Goal: Information Seeking & Learning: Learn about a topic

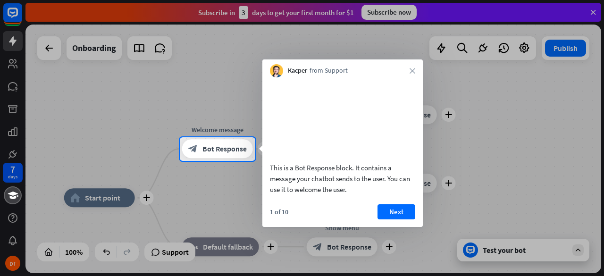
click at [411, 75] on div "Kacper from Support close" at bounding box center [342, 68] width 160 height 18
click at [411, 69] on icon "close" at bounding box center [412, 71] width 6 height 6
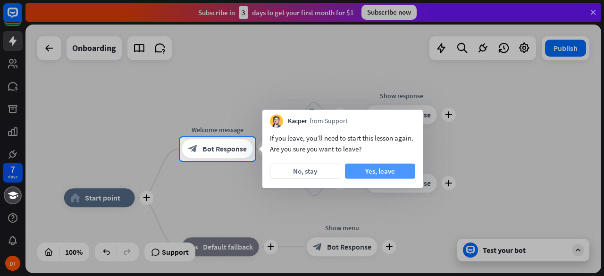
click at [376, 168] on button "Yes, leave" at bounding box center [380, 171] width 70 height 15
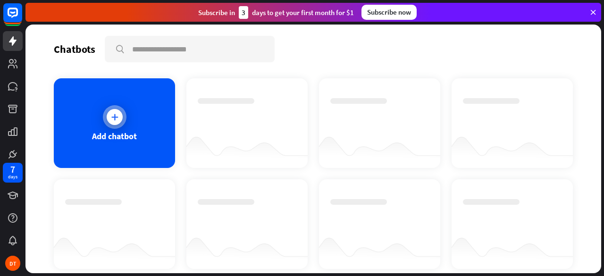
click at [116, 116] on icon at bounding box center [114, 116] width 9 height 9
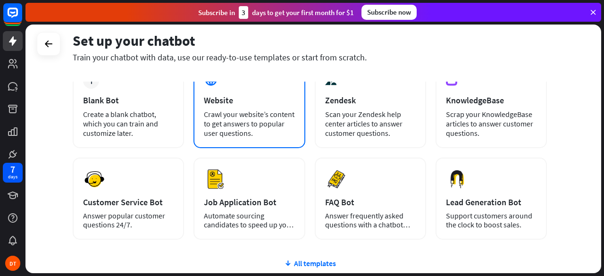
scroll to position [47, 0]
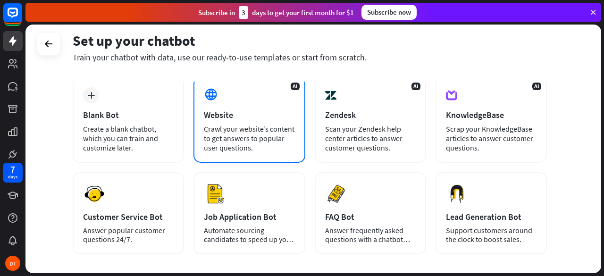
click at [230, 108] on div "AI Website Crawl your website’s content to get answers to popular user question…" at bounding box center [248, 120] width 111 height 86
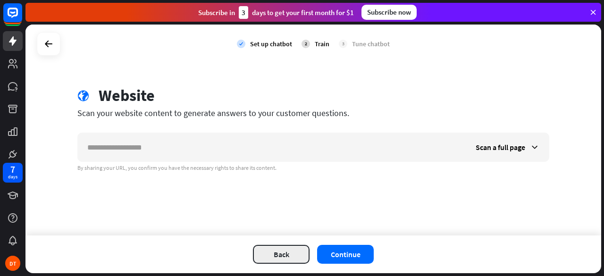
click at [284, 256] on button "Back" at bounding box center [281, 254] width 57 height 19
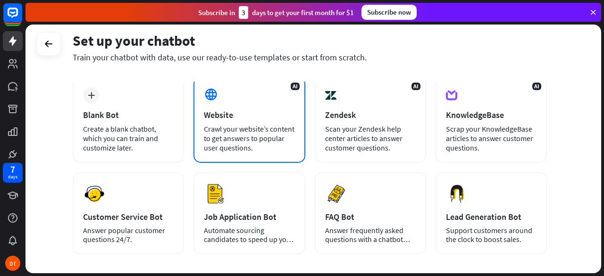
click at [233, 127] on div "Crawl your website’s content to get answers to popular user questions." at bounding box center [249, 138] width 91 height 28
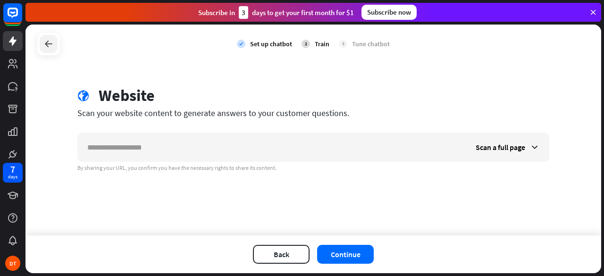
click at [55, 42] on div at bounding box center [49, 44] width 18 height 18
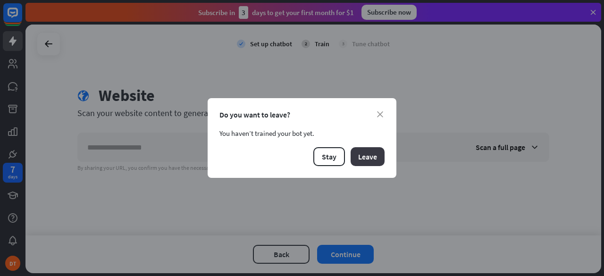
click at [355, 159] on button "Leave" at bounding box center [367, 156] width 34 height 19
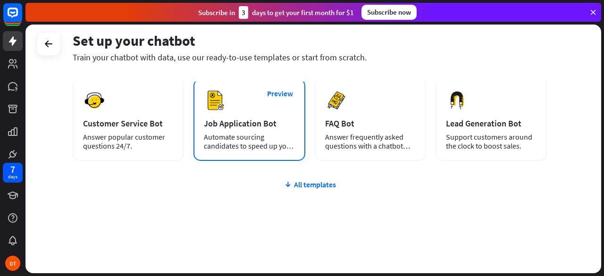
scroll to position [141, 0]
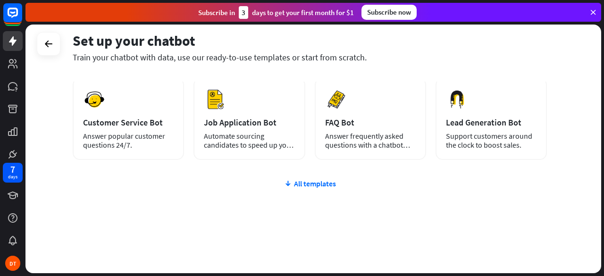
click at [323, 177] on div "plus Blank Bot Create a blank chatbot, which you can train and customize later.…" at bounding box center [310, 128] width 474 height 291
click at [314, 178] on div "plus Blank Bot Create a blank chatbot, which you can train and customize later.…" at bounding box center [310, 128] width 474 height 291
click at [312, 182] on div "All templates" at bounding box center [310, 183] width 474 height 9
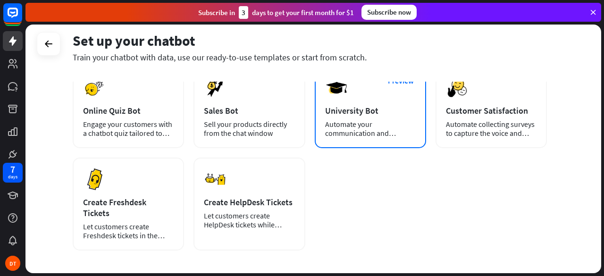
scroll to position [230, 0]
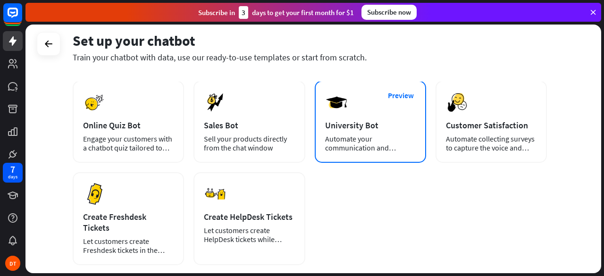
click at [355, 121] on div "University Bot" at bounding box center [370, 125] width 91 height 11
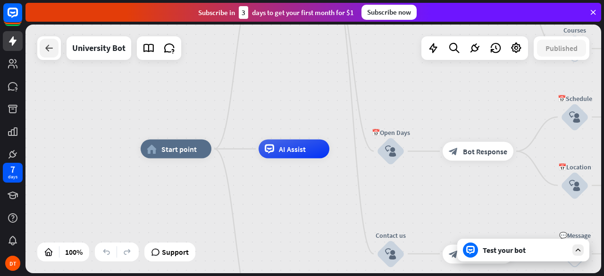
click at [46, 51] on icon at bounding box center [48, 47] width 11 height 11
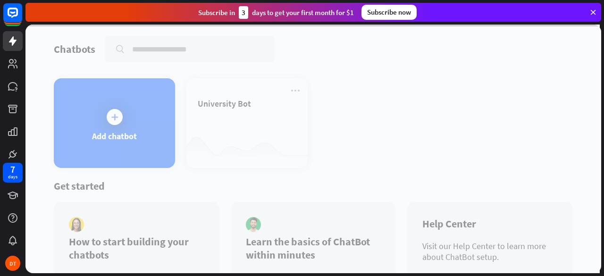
scroll to position [43, 0]
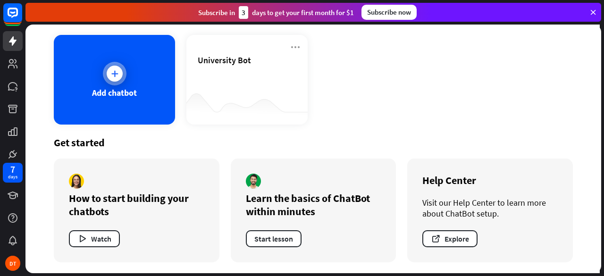
click at [120, 101] on div "Add chatbot" at bounding box center [114, 80] width 121 height 90
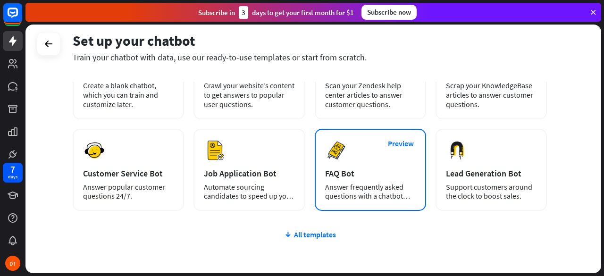
scroll to position [94, 0]
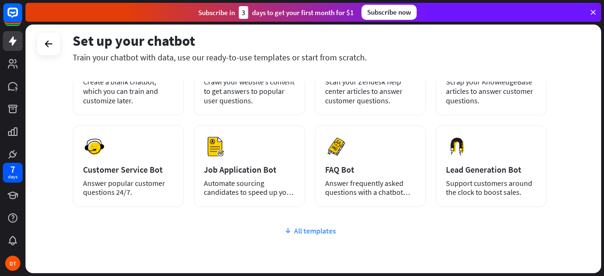
click at [320, 231] on div "All templates" at bounding box center [310, 230] width 474 height 9
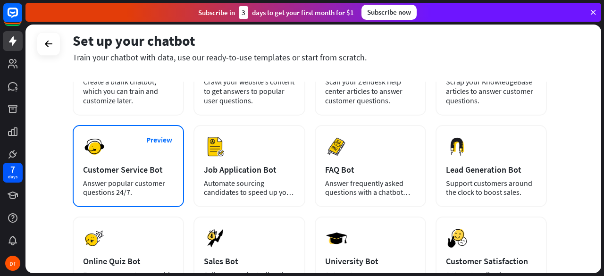
scroll to position [189, 0]
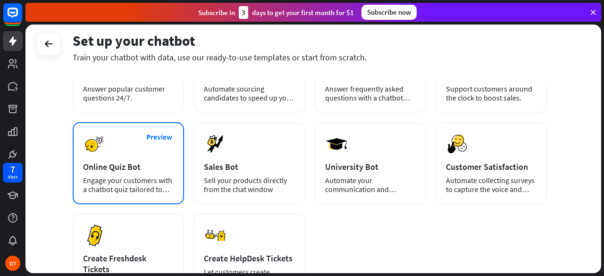
click at [133, 169] on div "Online Quiz Bot" at bounding box center [128, 166] width 91 height 11
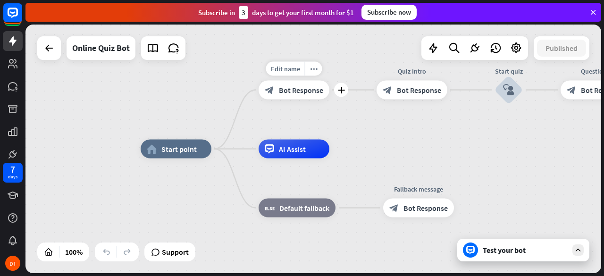
click at [295, 99] on div "block_bot_response Bot Response" at bounding box center [293, 90] width 71 height 19
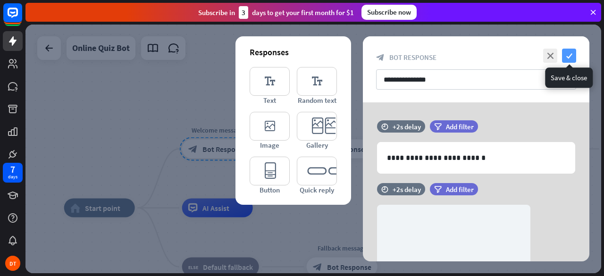
click at [569, 55] on icon "check" at bounding box center [569, 56] width 14 height 14
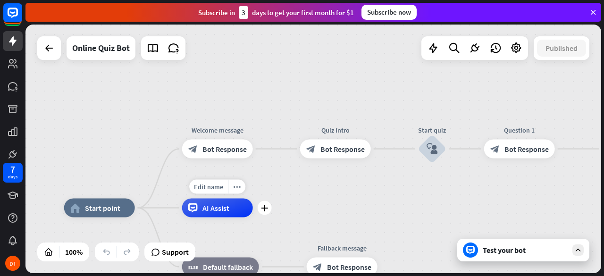
click at [214, 212] on span "AI Assist" at bounding box center [215, 207] width 27 height 9
click at [221, 188] on span "Edit name" at bounding box center [208, 187] width 29 height 8
type input "**"
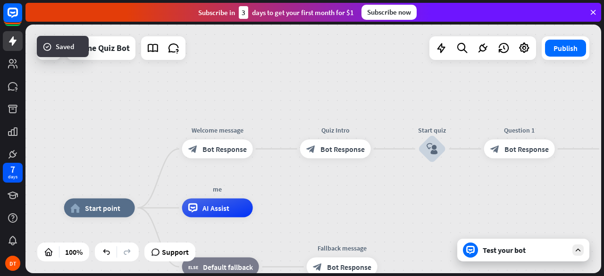
click at [49, 97] on div "home_2 Start point Welcome message block_bot_response Bot Response Quiz Intro b…" at bounding box center [312, 149] width 575 height 249
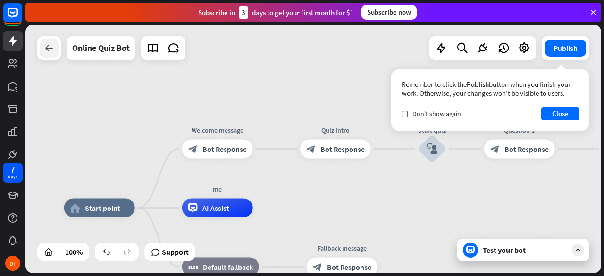
click at [45, 39] on div at bounding box center [49, 48] width 19 height 19
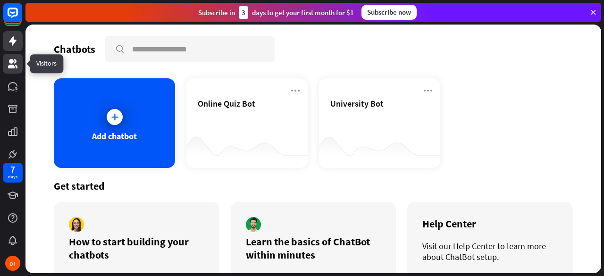
click at [7, 61] on link at bounding box center [13, 64] width 20 height 20
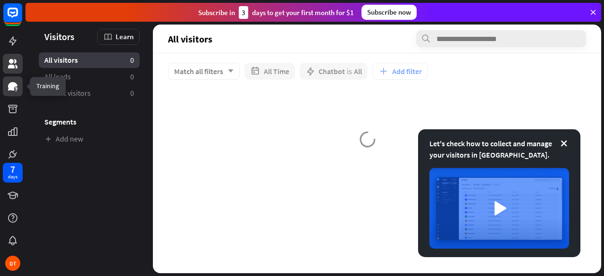
click at [10, 84] on icon at bounding box center [12, 86] width 9 height 8
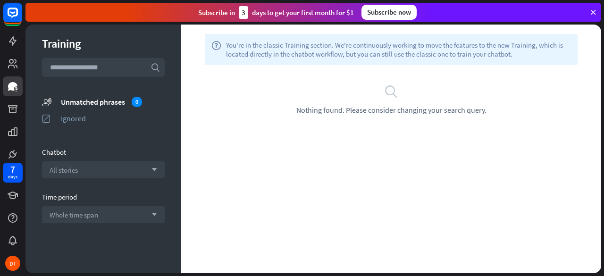
click at [332, 107] on span "Nothing found. Please consider changing your search query." at bounding box center [391, 109] width 190 height 9
click at [100, 66] on input "text" at bounding box center [103, 67] width 123 height 19
click at [7, 174] on div "7 days" at bounding box center [13, 173] width 20 height 20
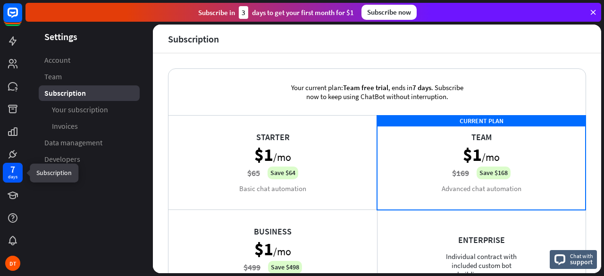
click at [20, 174] on div "7 days" at bounding box center [13, 173] width 20 height 20
click at [83, 68] on ul "Account Team Subscription Your subscription Invoices Data management Developers" at bounding box center [88, 109] width 127 height 115
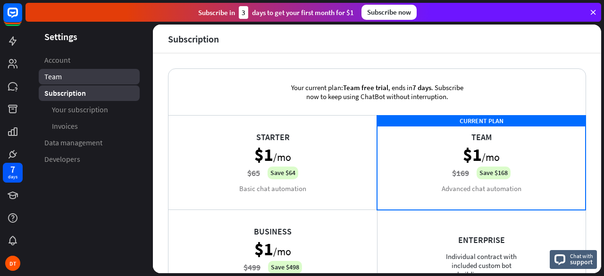
click at [79, 74] on link "Team" at bounding box center [89, 77] width 101 height 16
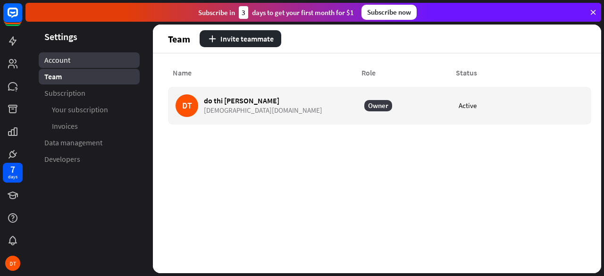
click at [79, 67] on link "Account" at bounding box center [89, 60] width 101 height 16
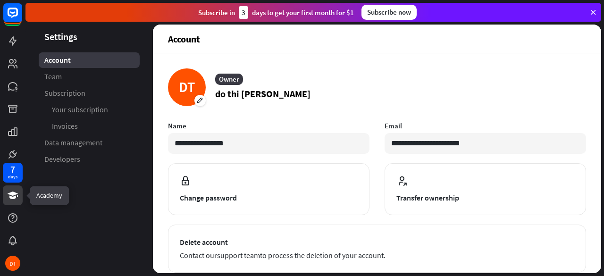
click at [15, 191] on icon at bounding box center [12, 195] width 11 height 11
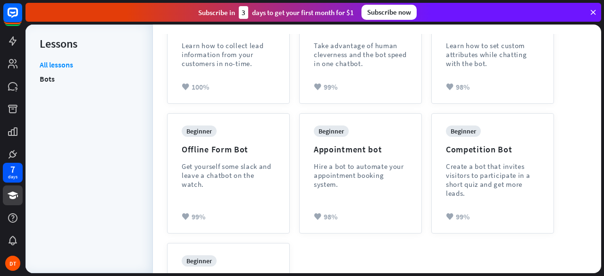
scroll to position [283, 0]
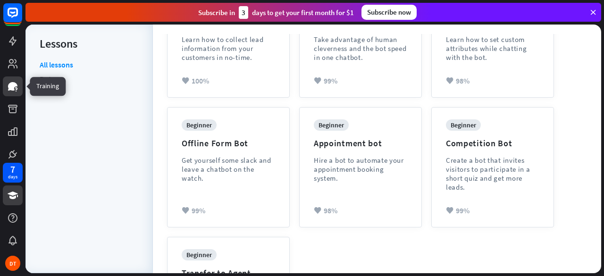
click at [10, 86] on icon at bounding box center [12, 86] width 9 height 8
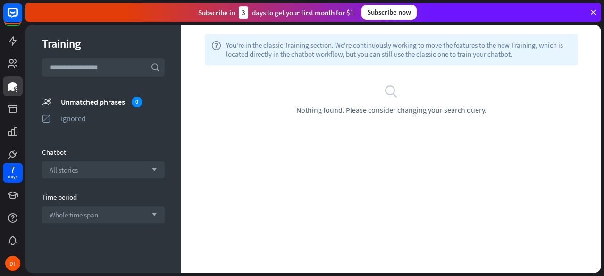
click at [387, 90] on icon "search" at bounding box center [391, 91] width 14 height 14
click at [16, 65] on icon at bounding box center [12, 63] width 9 height 9
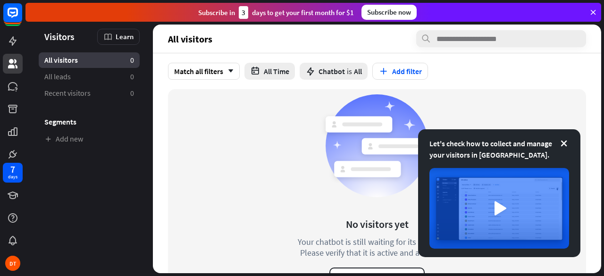
click at [565, 136] on div "Let's check how to collect and manage your visitors in [GEOGRAPHIC_DATA]." at bounding box center [499, 193] width 162 height 128
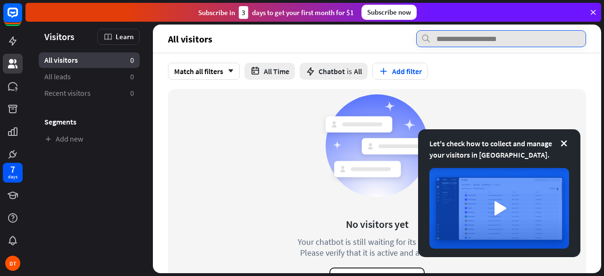
click at [480, 31] on input "text" at bounding box center [501, 38] width 170 height 17
type input "****"
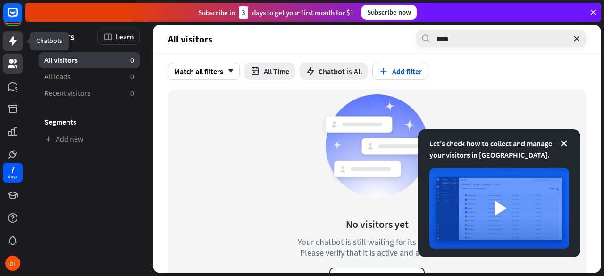
click at [9, 38] on icon at bounding box center [12, 40] width 11 height 11
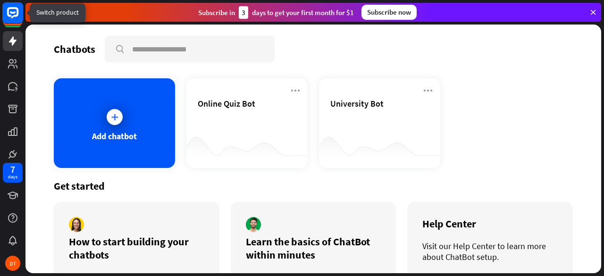
click at [18, 7] on rect at bounding box center [12, 12] width 21 height 21
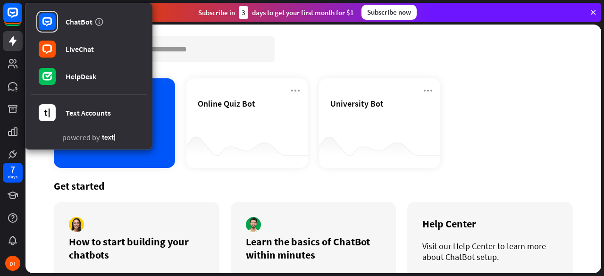
click at [205, 183] on div "Get started" at bounding box center [313, 185] width 519 height 13
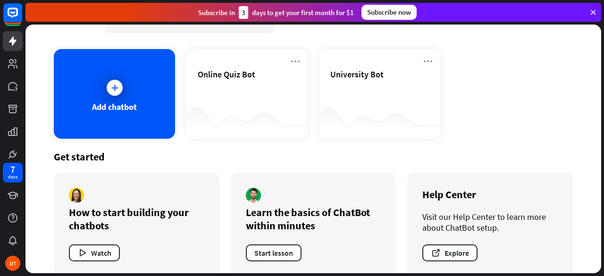
scroll to position [43, 0]
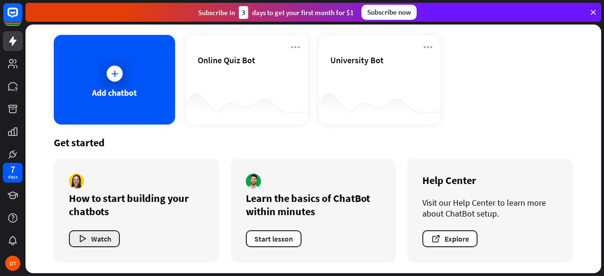
click at [104, 236] on button "Watch" at bounding box center [94, 238] width 51 height 17
